Goal: Transaction & Acquisition: Subscribe to service/newsletter

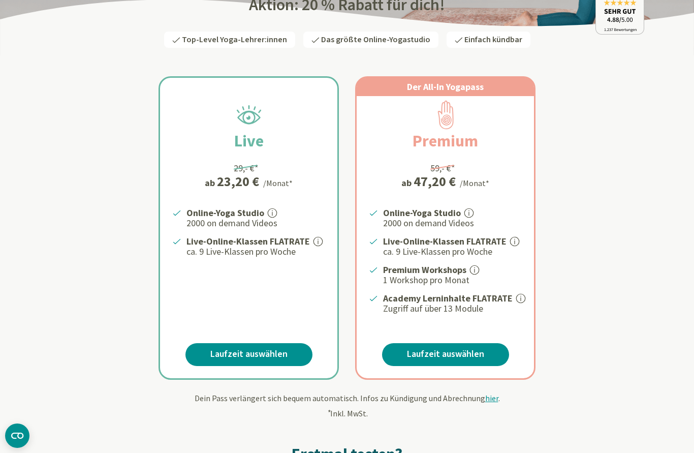
scroll to position [140, 0]
click at [473, 349] on link "Laufzeit auswählen" at bounding box center [445, 354] width 127 height 23
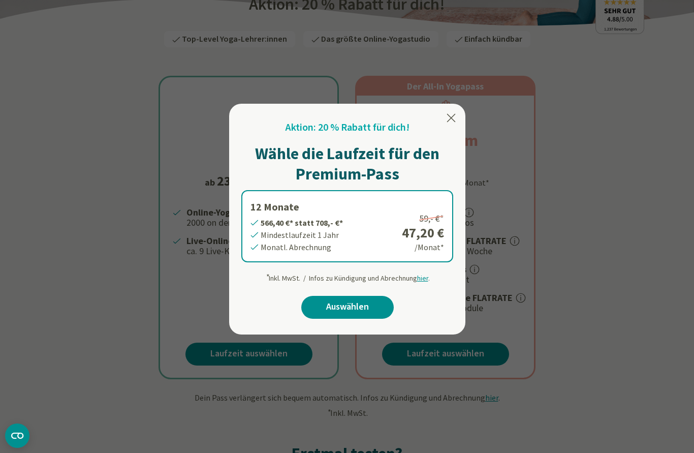
click at [381, 306] on link "Auswählen" at bounding box center [347, 307] width 93 height 23
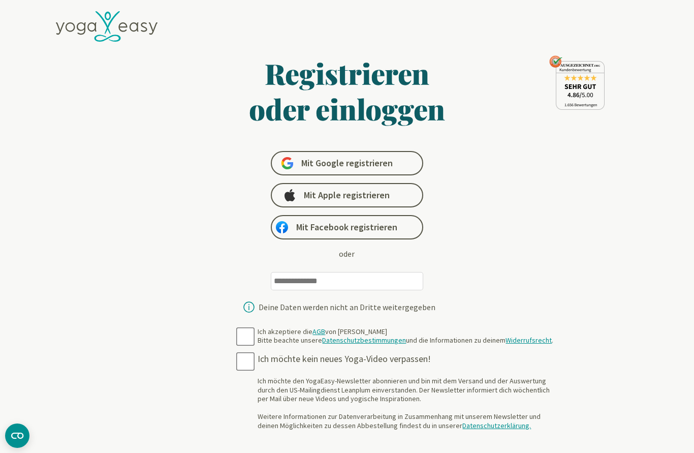
click at [398, 165] on link "Mit Google registrieren" at bounding box center [347, 163] width 153 height 24
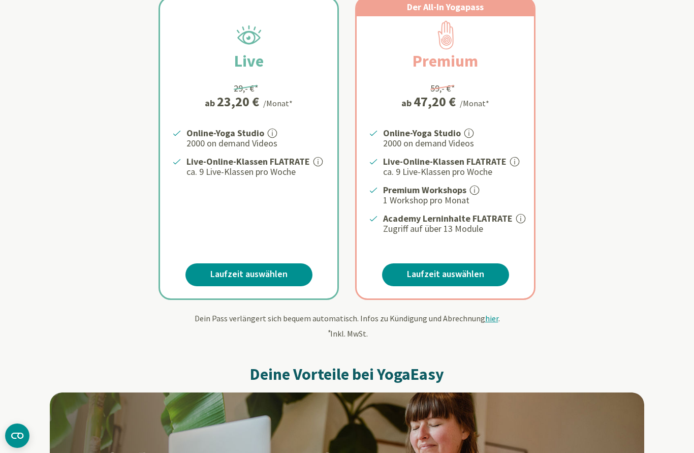
scroll to position [220, 0]
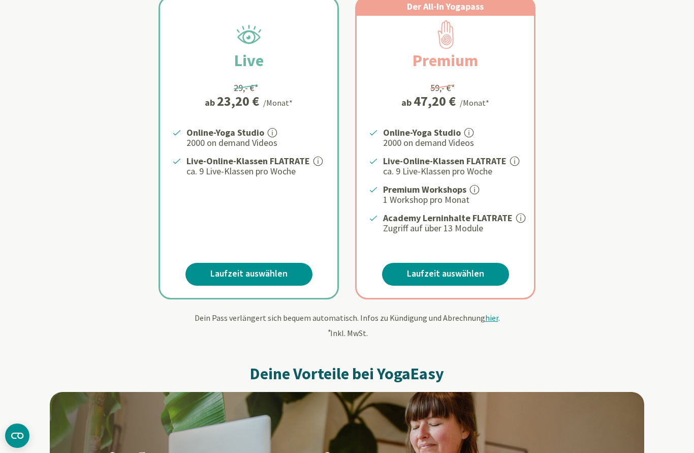
click at [465, 278] on link "Laufzeit auswählen" at bounding box center [445, 274] width 127 height 23
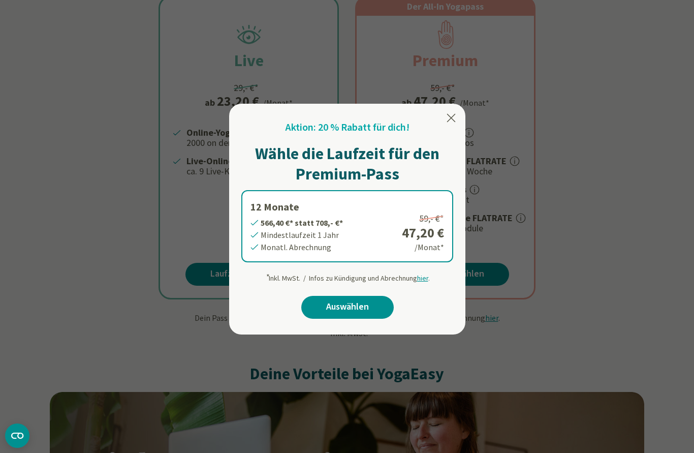
click at [361, 312] on link "Auswählen" at bounding box center [347, 307] width 93 height 23
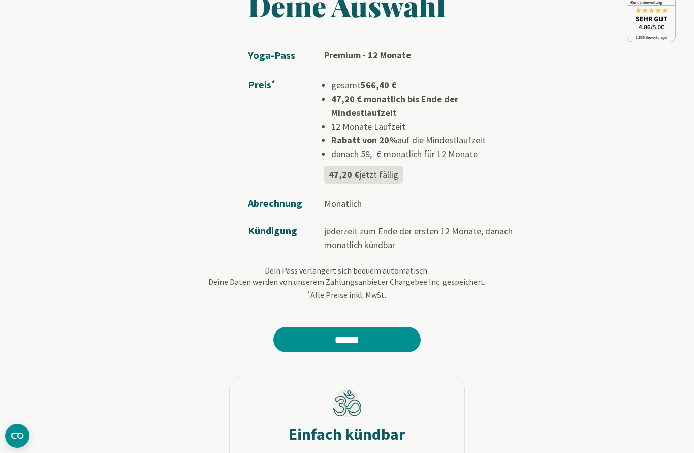
scroll to position [99, 0]
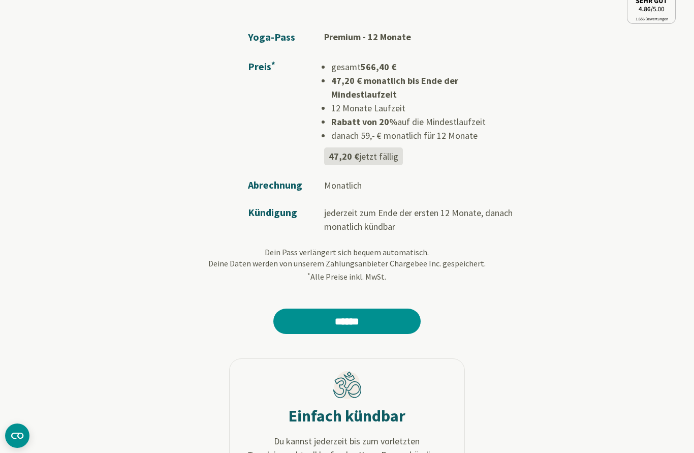
click at [369, 320] on input "******" at bounding box center [347, 321] width 147 height 25
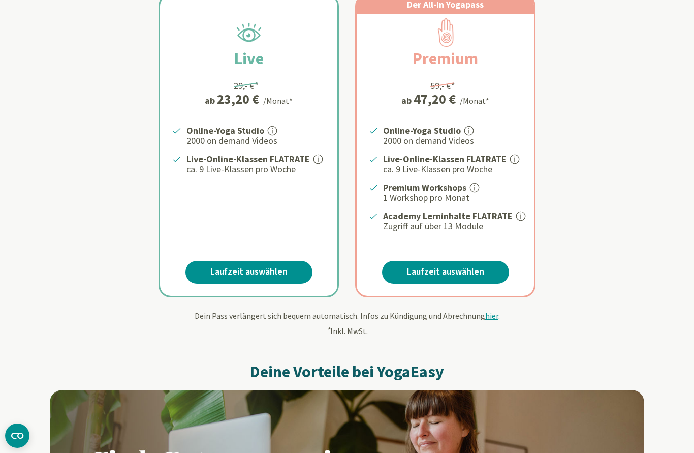
scroll to position [206, 0]
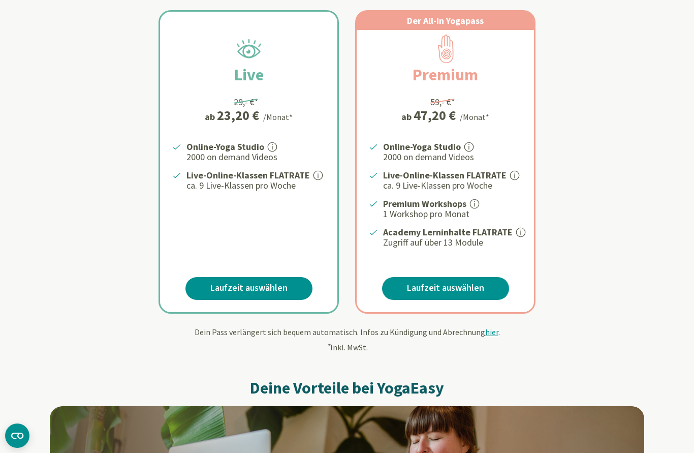
click at [459, 285] on link "Laufzeit auswählen" at bounding box center [445, 288] width 127 height 23
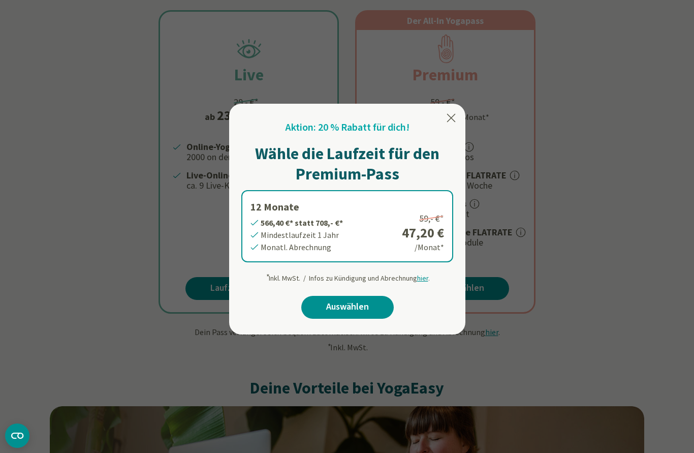
click at [363, 316] on link "Auswählen" at bounding box center [347, 307] width 93 height 23
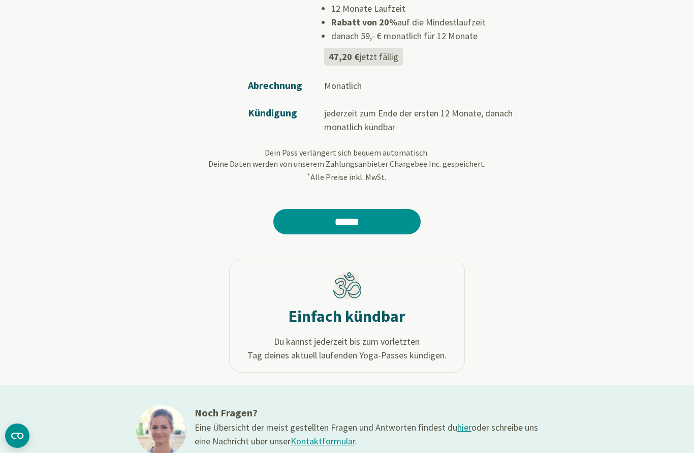
scroll to position [199, 0]
click at [594, 266] on div "Deine Auswahl Yoga-Pass Premium - 12 Monate Preis * gesamt 566,40 € 47,20 € mon…" at bounding box center [347, 138] width 595 height 674
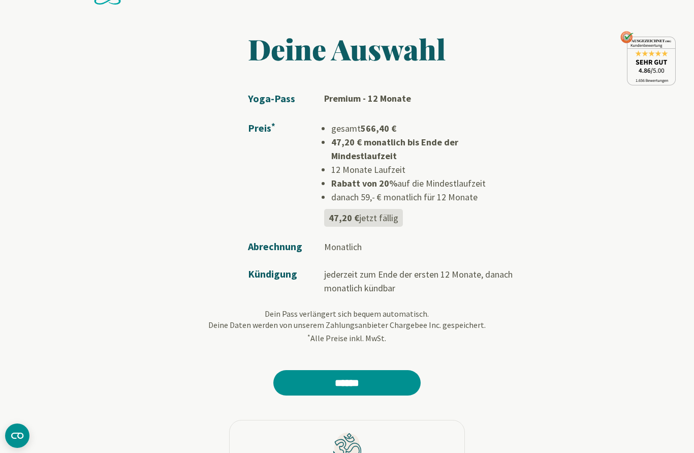
scroll to position [0, 0]
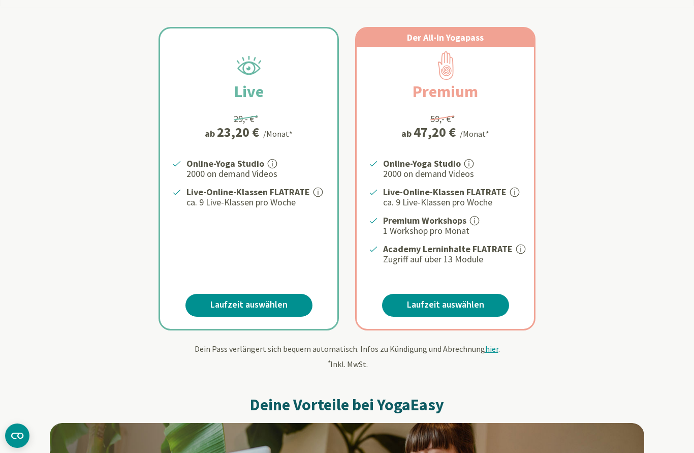
scroll to position [196, 0]
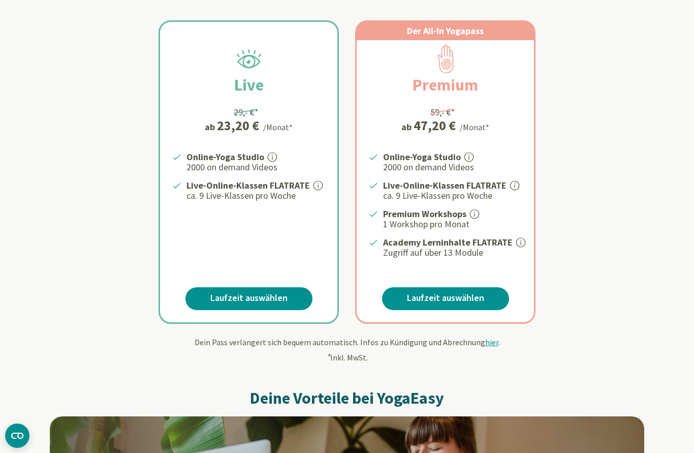
click at [461, 306] on link "Laufzeit auswählen" at bounding box center [445, 298] width 127 height 23
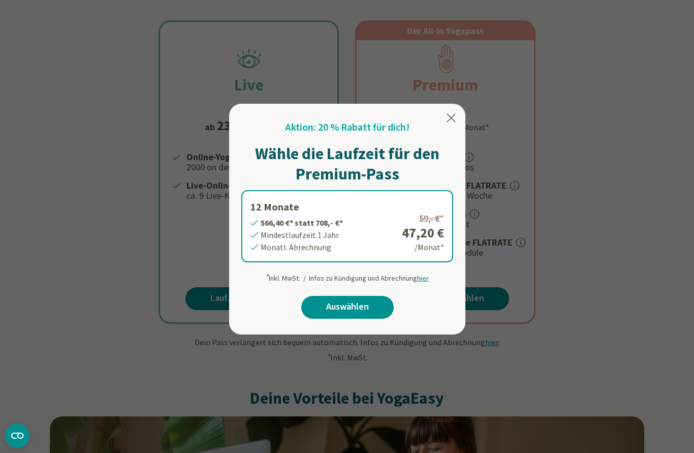
click at [257, 249] on label "12 Monate 566,40 €* statt 708,- €* Mindestlaufzeit 1 Jahr Monatl. Abrechnung 59…" at bounding box center [347, 226] width 212 height 72
click at [266, 241] on label "12 Monate 566,40 €* statt 708,- €* Mindestlaufzeit 1 Jahr Monatl. Abrechnung 59…" at bounding box center [347, 226] width 212 height 72
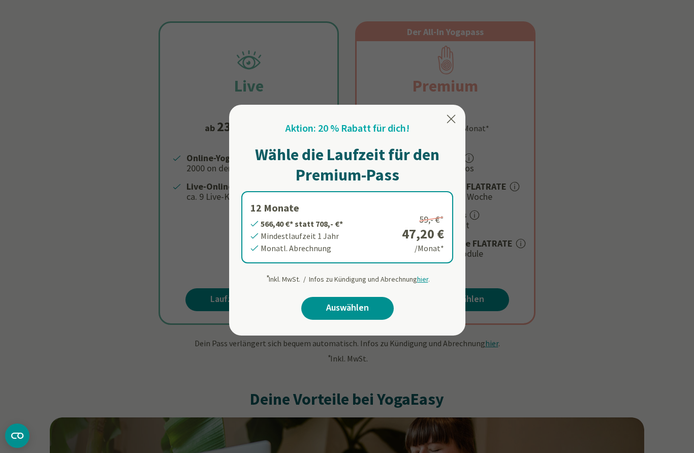
scroll to position [191, 0]
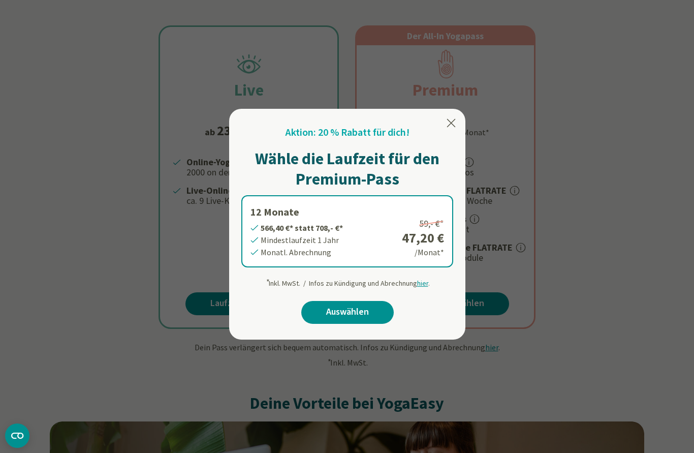
click at [452, 117] on icon at bounding box center [451, 123] width 12 height 12
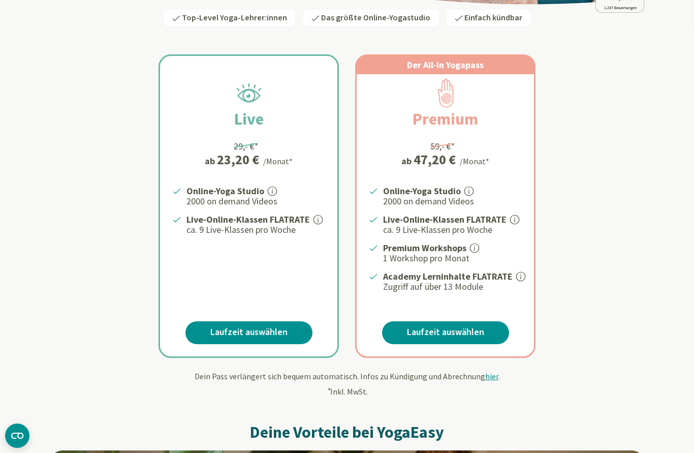
scroll to position [169, 0]
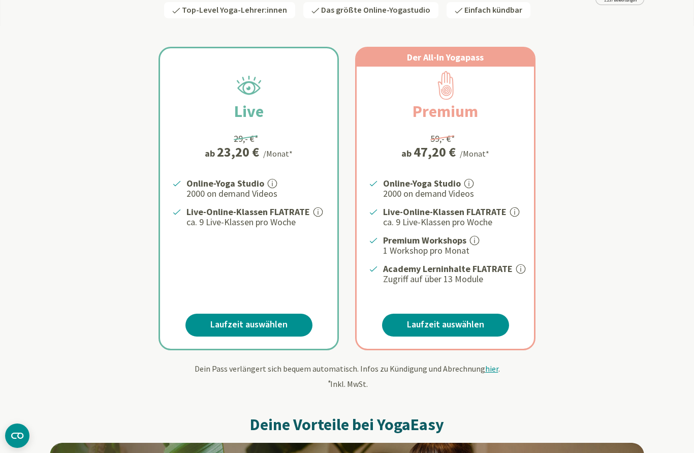
click at [454, 321] on link "Laufzeit auswählen" at bounding box center [445, 325] width 127 height 23
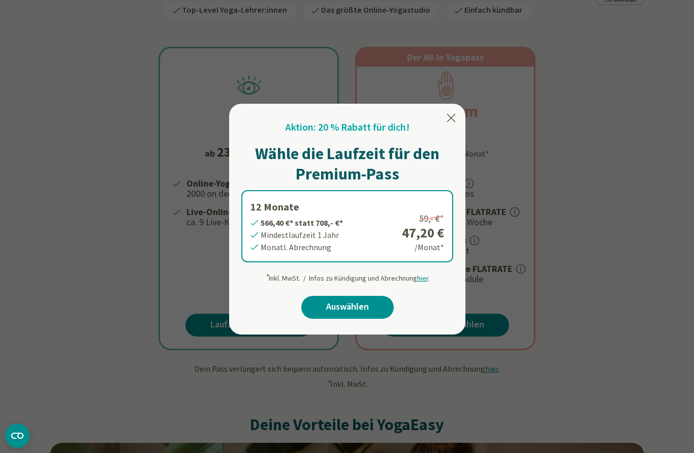
click at [365, 308] on link "Auswählen" at bounding box center [347, 307] width 93 height 23
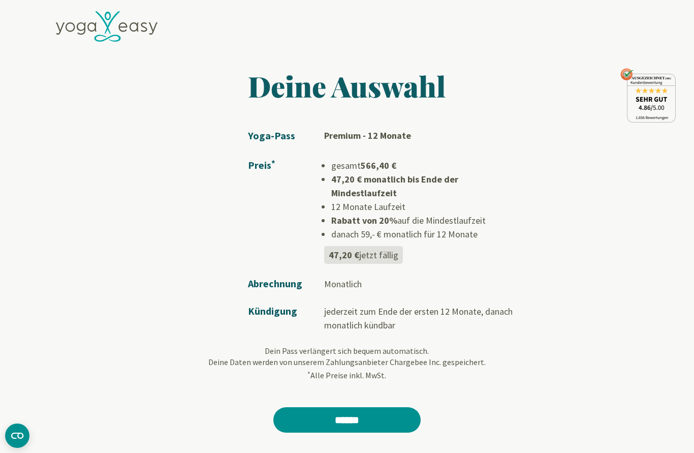
click at [375, 407] on input "******" at bounding box center [347, 419] width 147 height 25
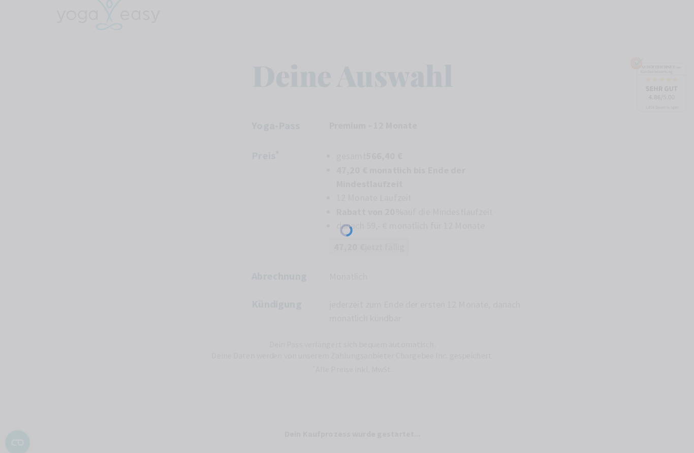
scroll to position [5, 0]
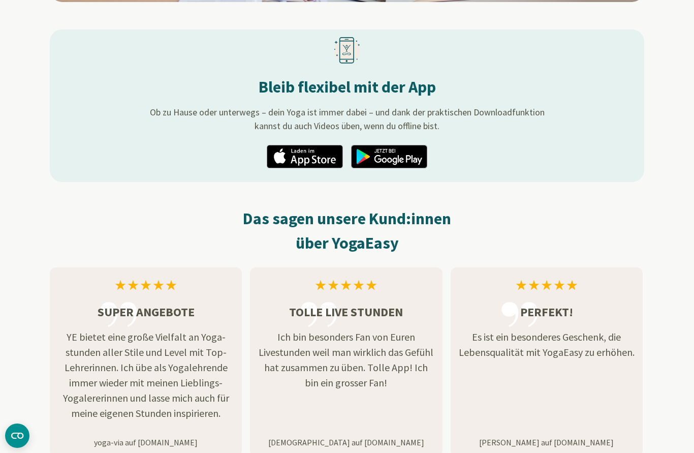
scroll to position [1213, 0]
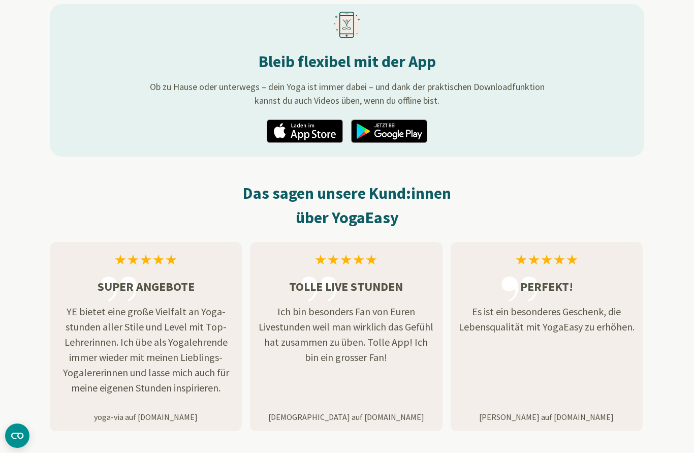
click at [312, 126] on img at bounding box center [305, 130] width 76 height 23
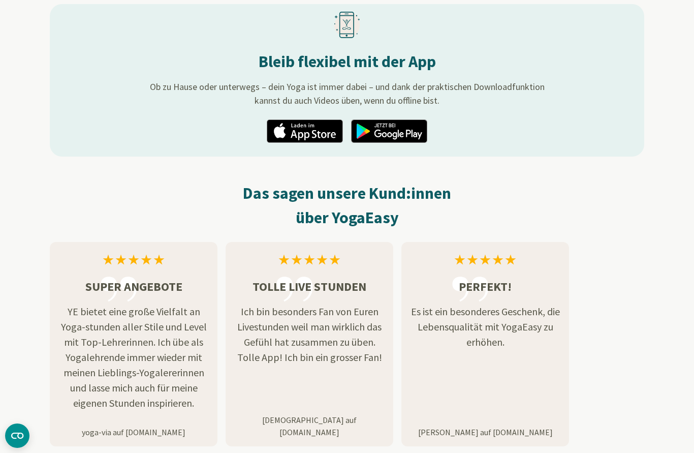
scroll to position [1114, 0]
